Goal: Information Seeking & Learning: Learn about a topic

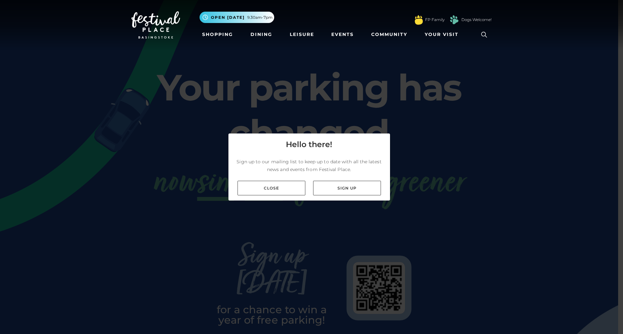
click at [273, 190] on link "Close" at bounding box center [271, 188] width 68 height 15
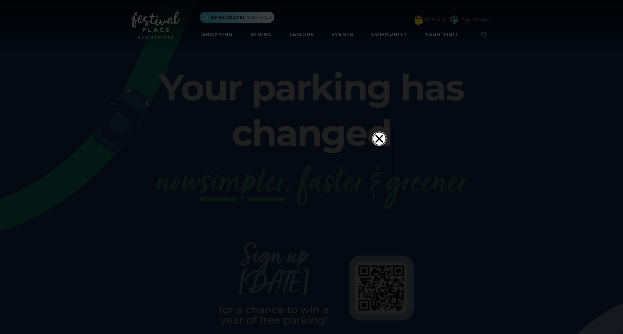
click at [378, 132] on icon "Close" at bounding box center [379, 138] width 13 height 13
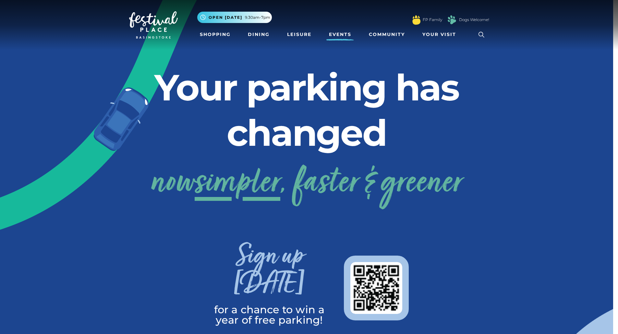
click at [348, 34] on link "Events" at bounding box center [340, 35] width 28 height 12
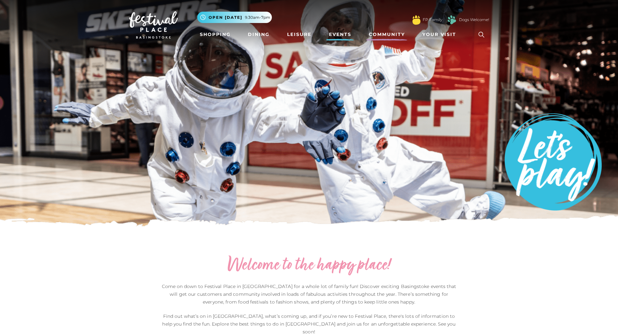
click at [389, 35] on link "Community" at bounding box center [386, 35] width 41 height 12
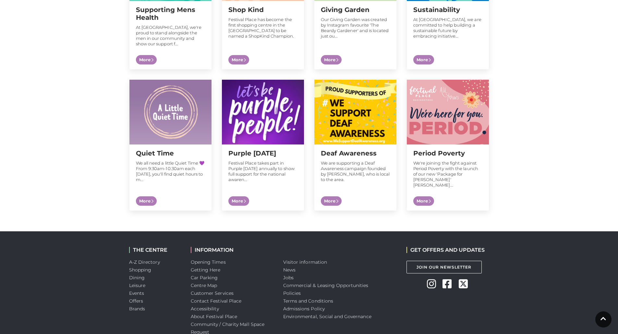
scroll to position [645, 0]
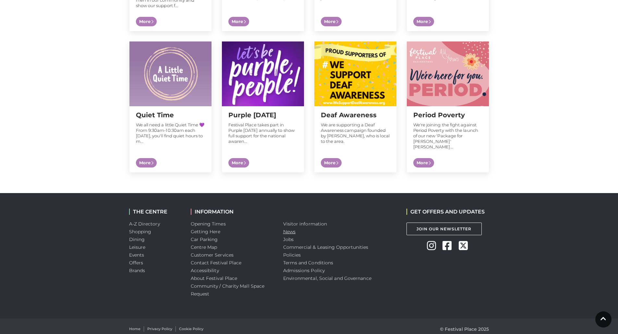
click at [289, 229] on link "News" at bounding box center [289, 232] width 12 height 6
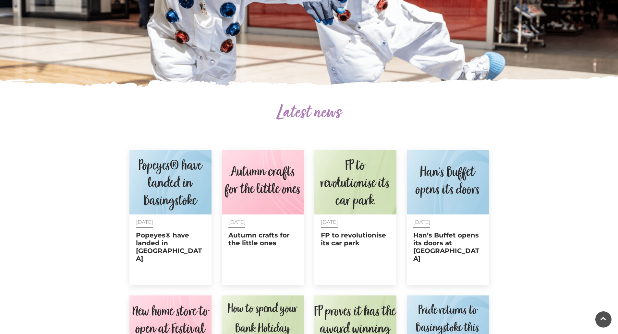
scroll to position [162, 0]
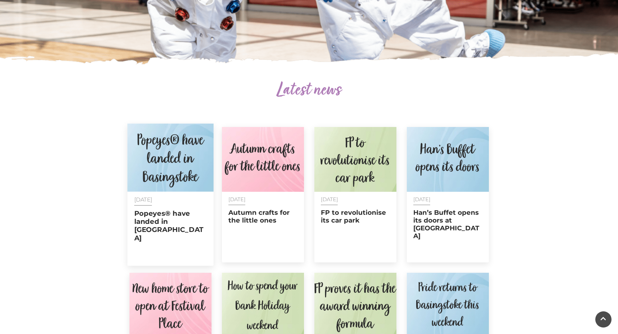
click at [155, 219] on h2 "Popeyes® have landed in Basingstoke" at bounding box center [170, 225] width 73 height 33
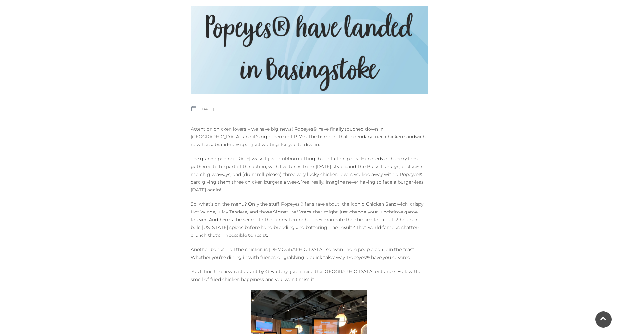
scroll to position [162, 0]
